Goal: Learn about a topic

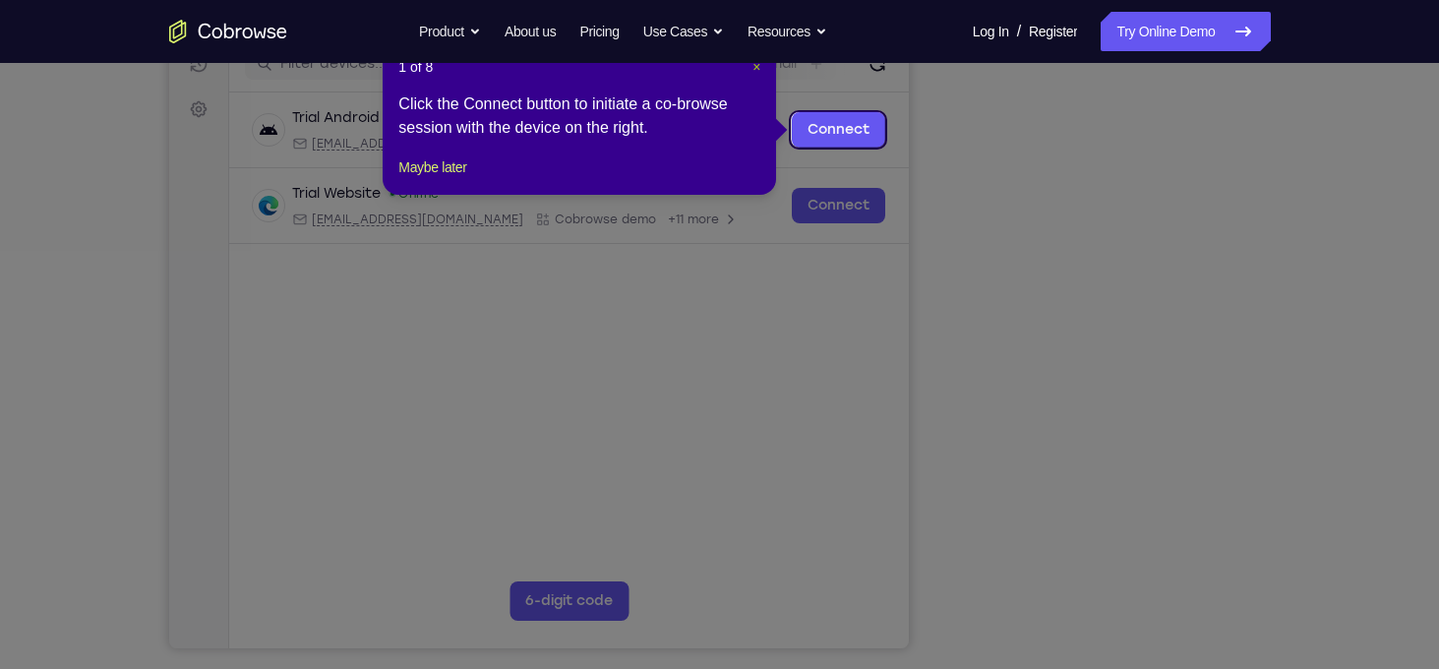
click at [754, 69] on span "×" at bounding box center [756, 67] width 8 height 16
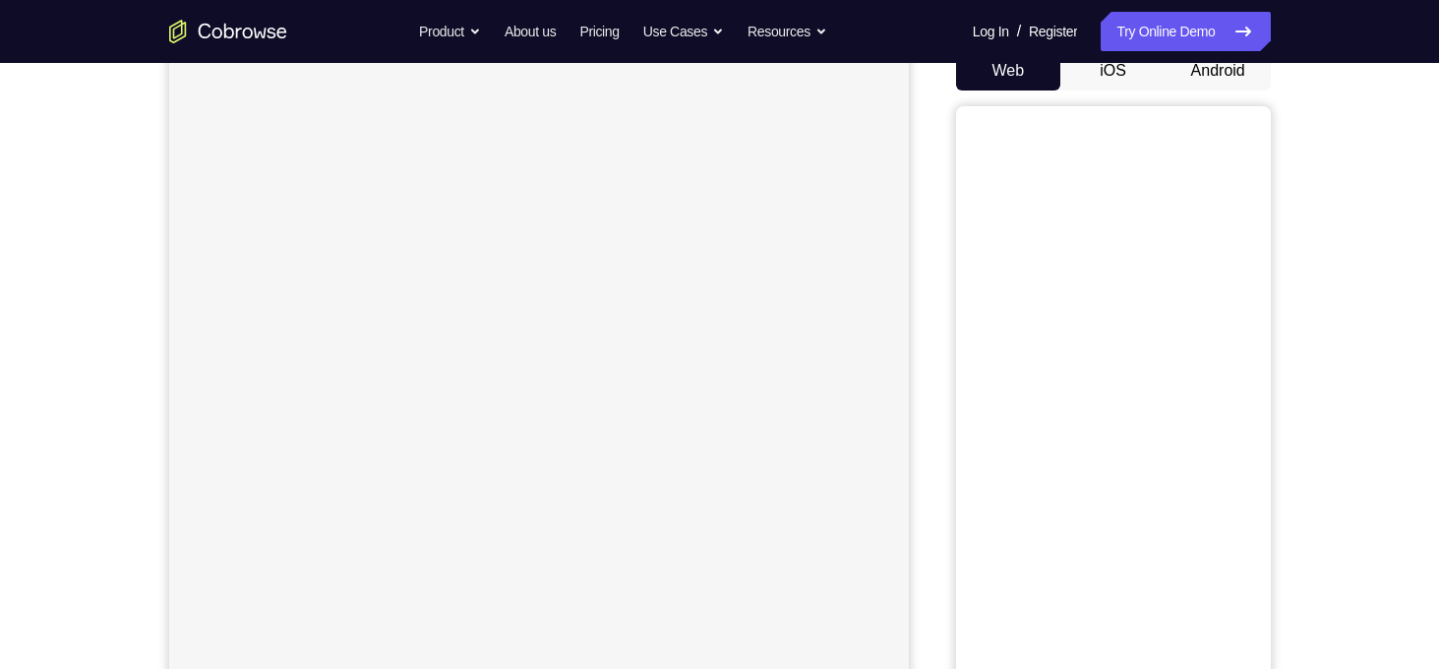
scroll to position [205, 0]
click at [1231, 77] on button "Android" at bounding box center [1217, 70] width 105 height 39
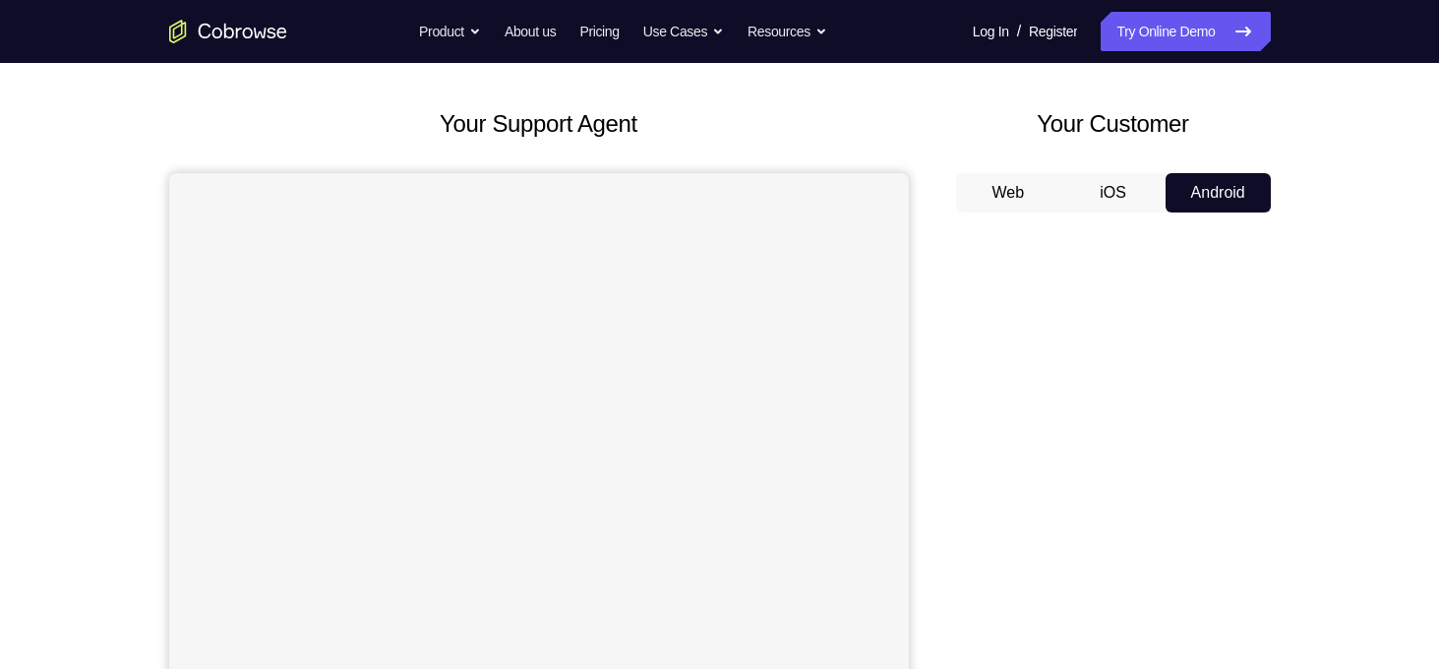
click at [1132, 182] on button "iOS" at bounding box center [1112, 192] width 105 height 39
click at [1226, 180] on button "Android" at bounding box center [1217, 192] width 105 height 39
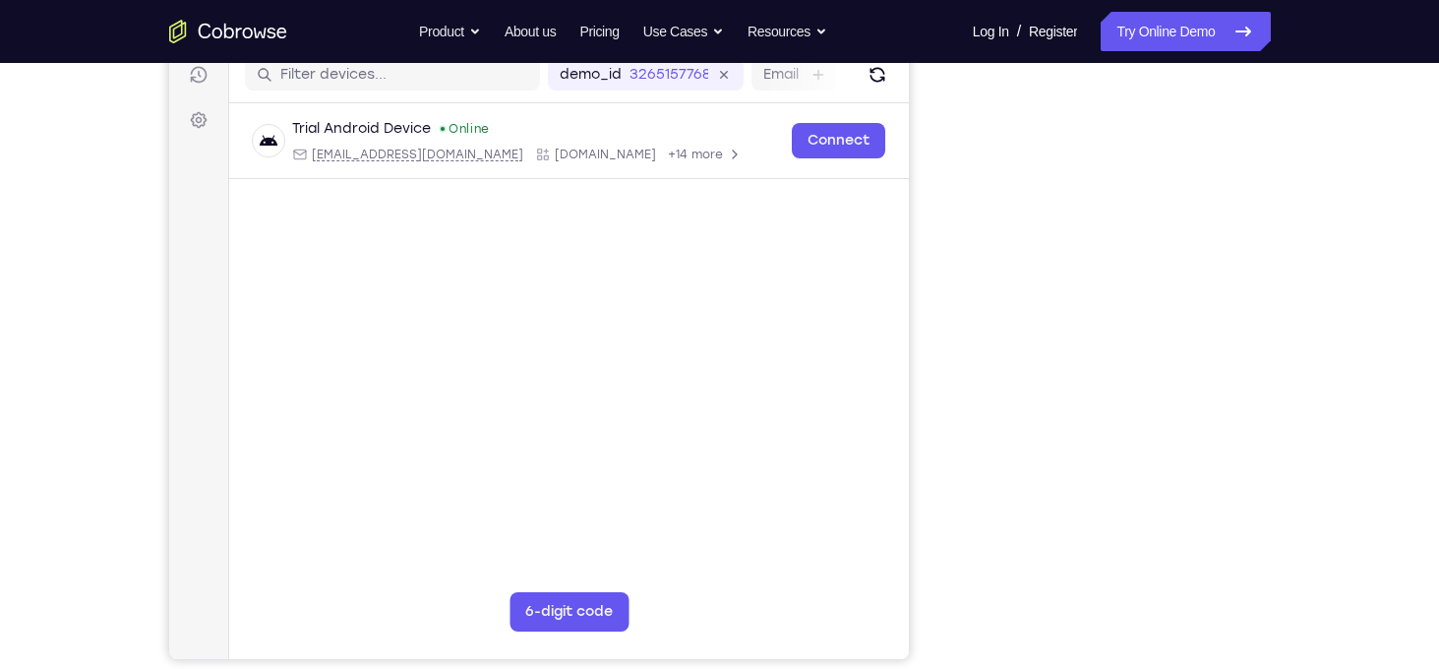
scroll to position [0, 0]
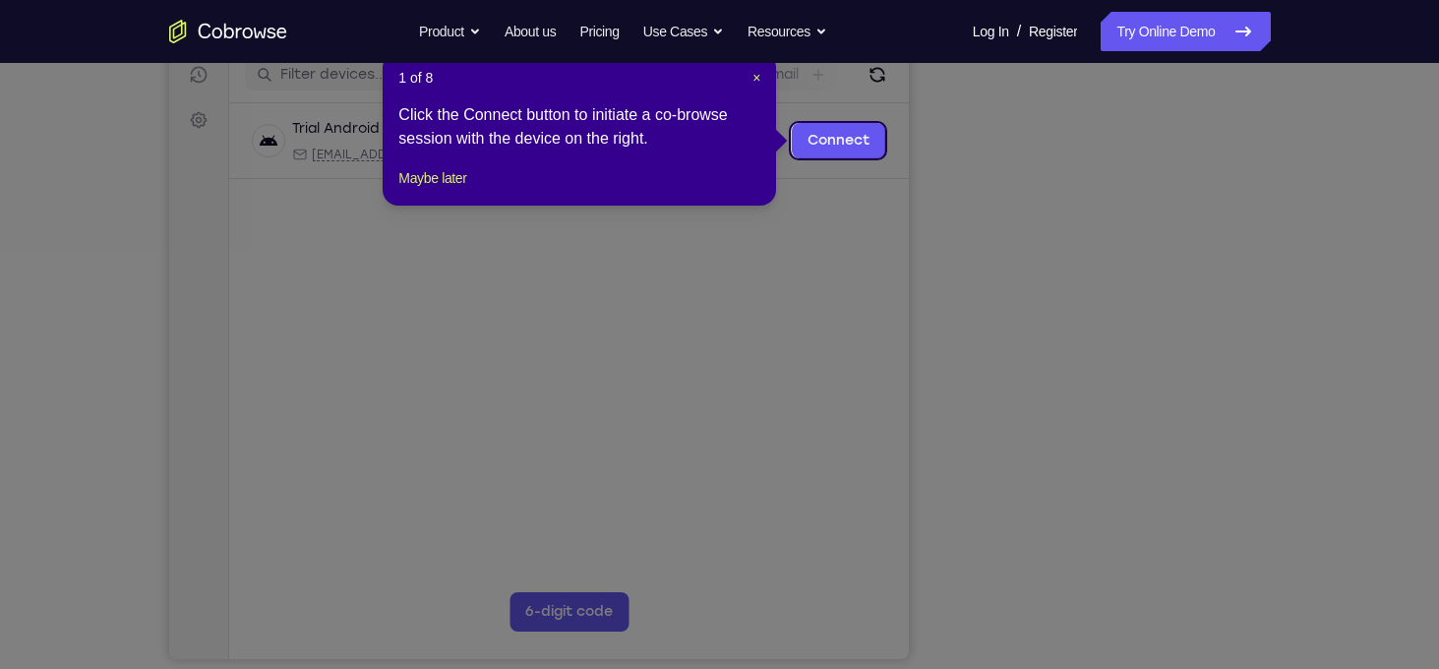
click at [749, 81] on header "1 of 8 ×" at bounding box center [579, 78] width 362 height 20
click at [756, 74] on span "×" at bounding box center [756, 78] width 8 height 16
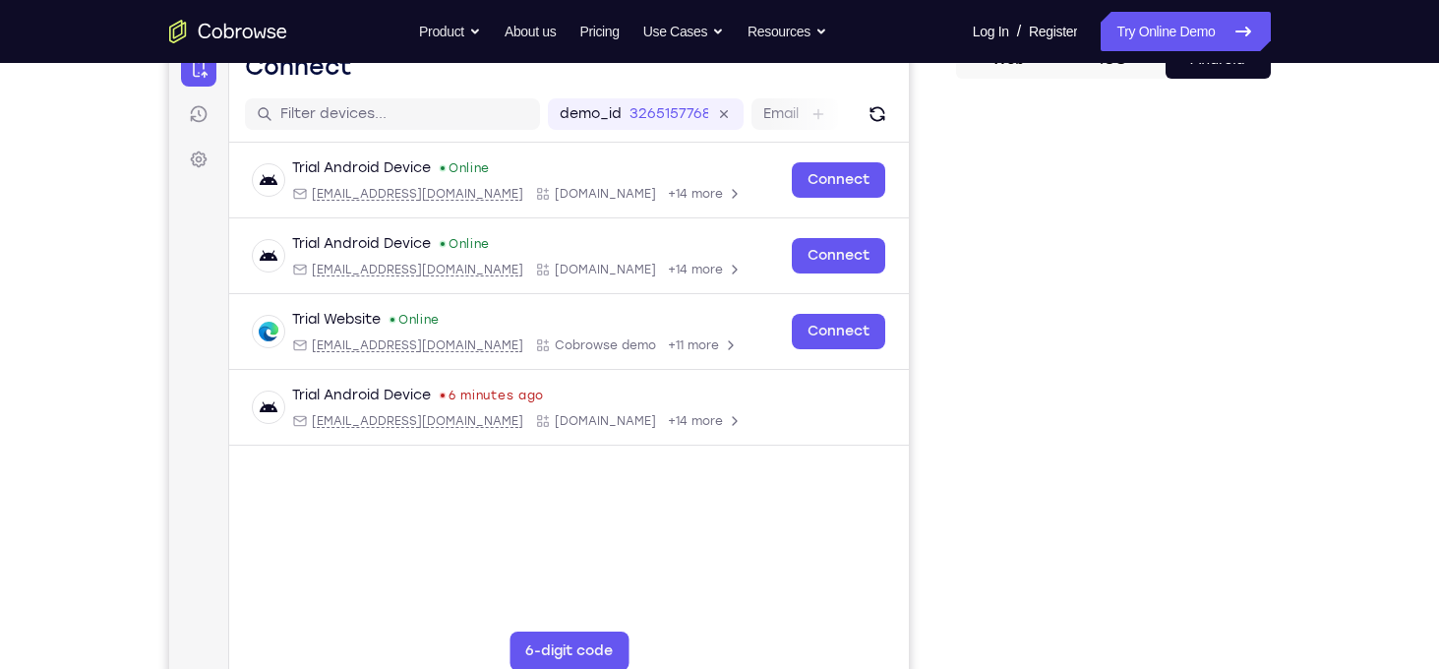
scroll to position [260, 0]
